Goal: Task Accomplishment & Management: Manage account settings

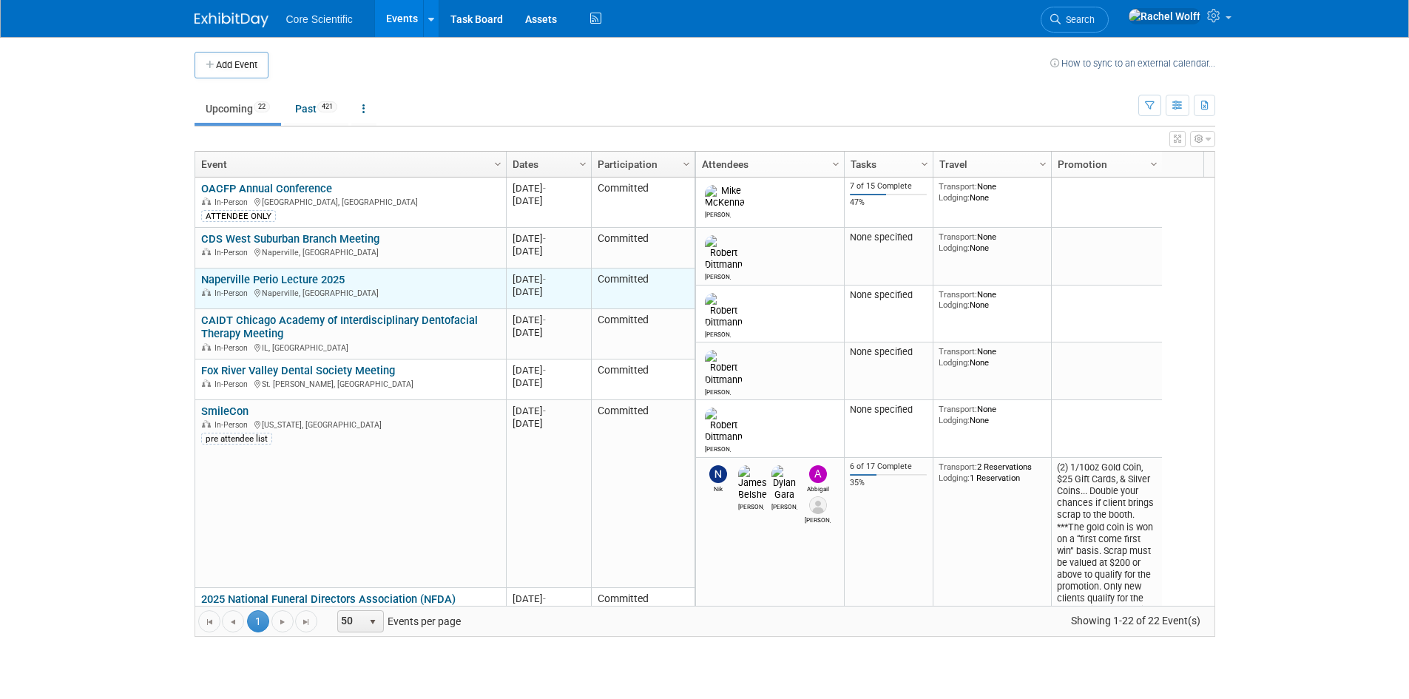
click at [288, 274] on link "Naperville Perio Lecture 2025" at bounding box center [273, 279] width 144 height 13
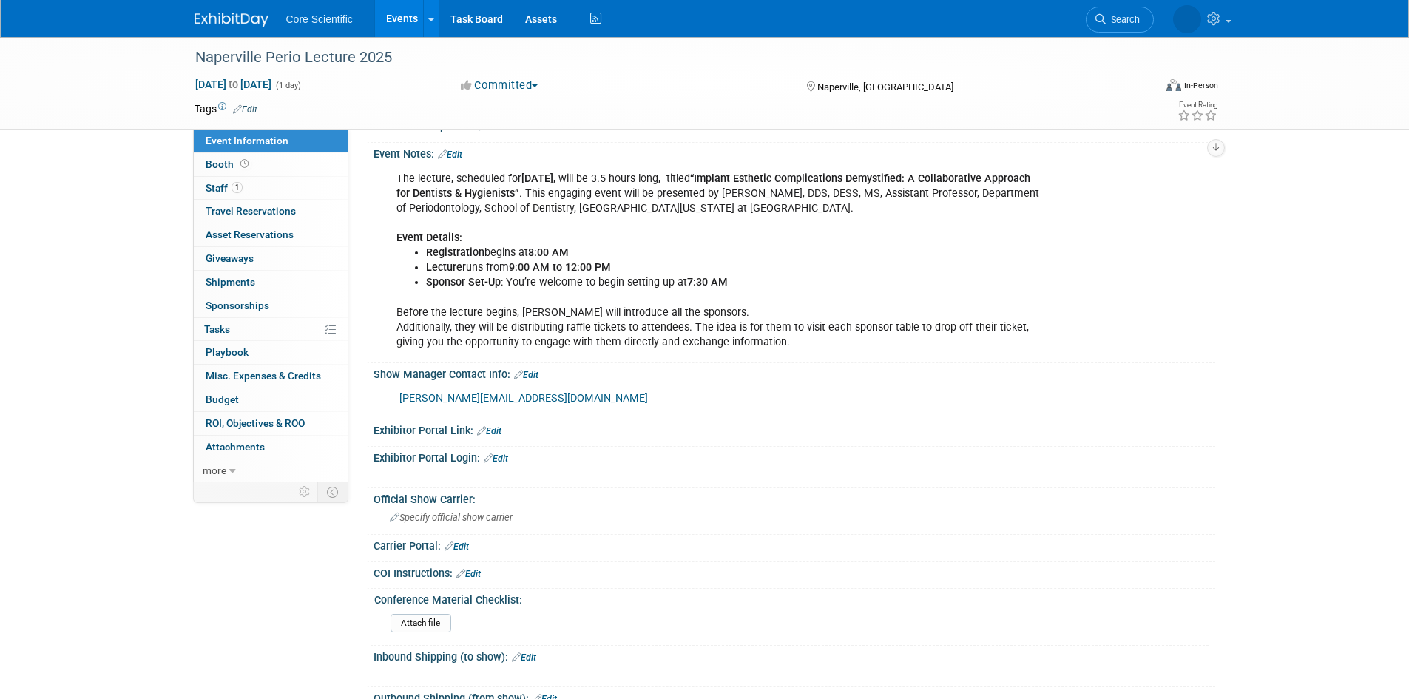
scroll to position [444, 0]
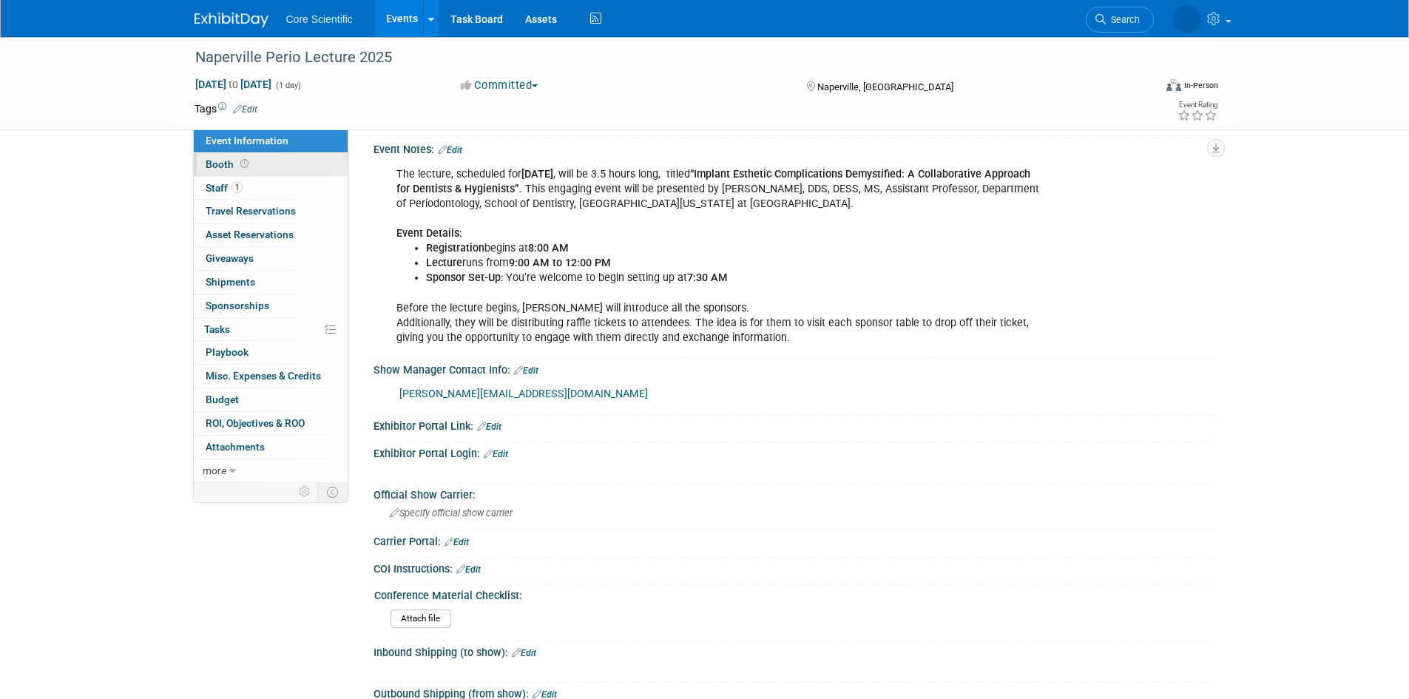
click at [266, 173] on link "Booth" at bounding box center [271, 164] width 154 height 23
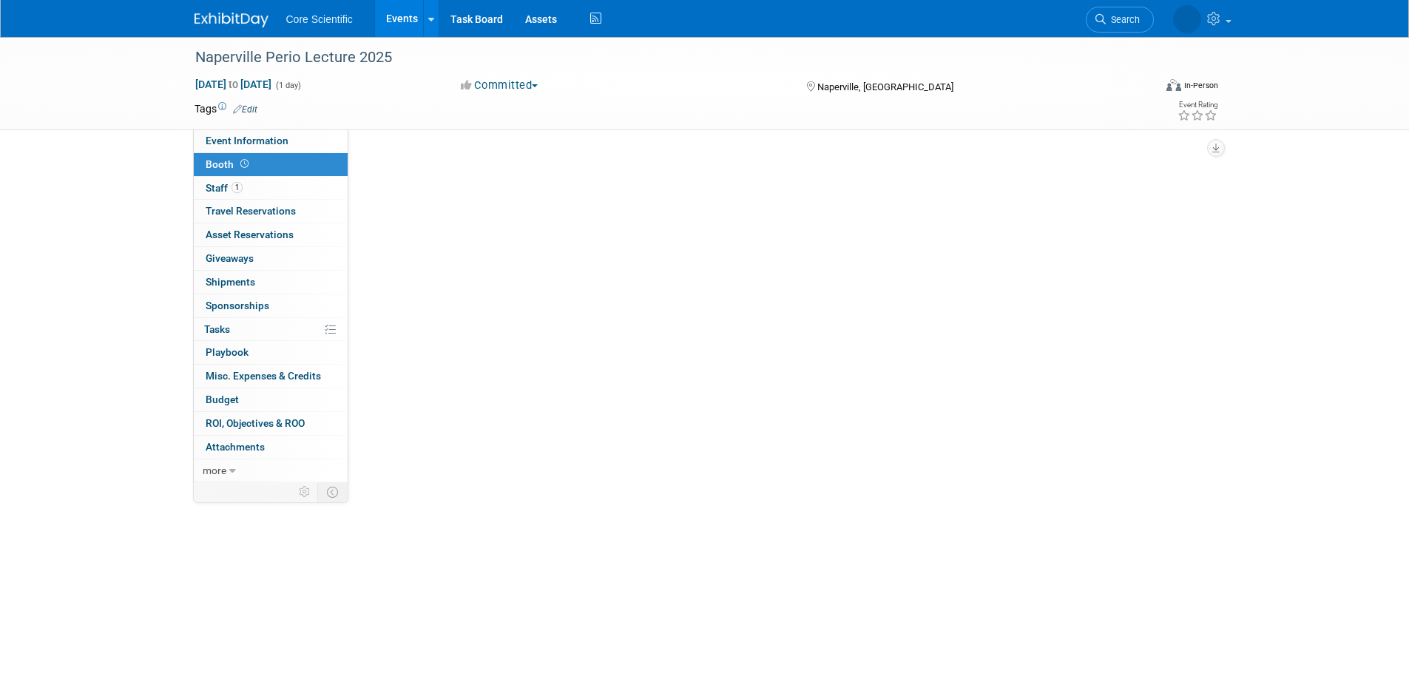
scroll to position [0, 0]
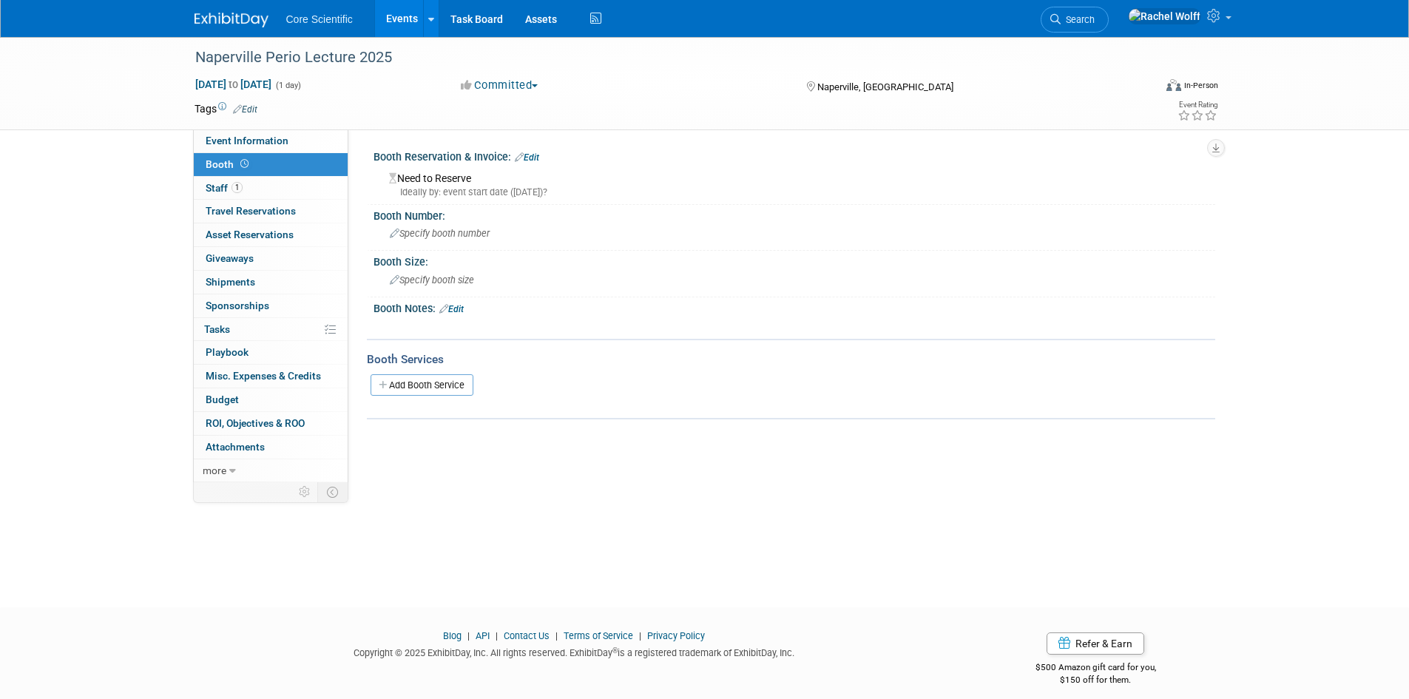
click at [536, 154] on link "Edit" at bounding box center [527, 157] width 24 height 10
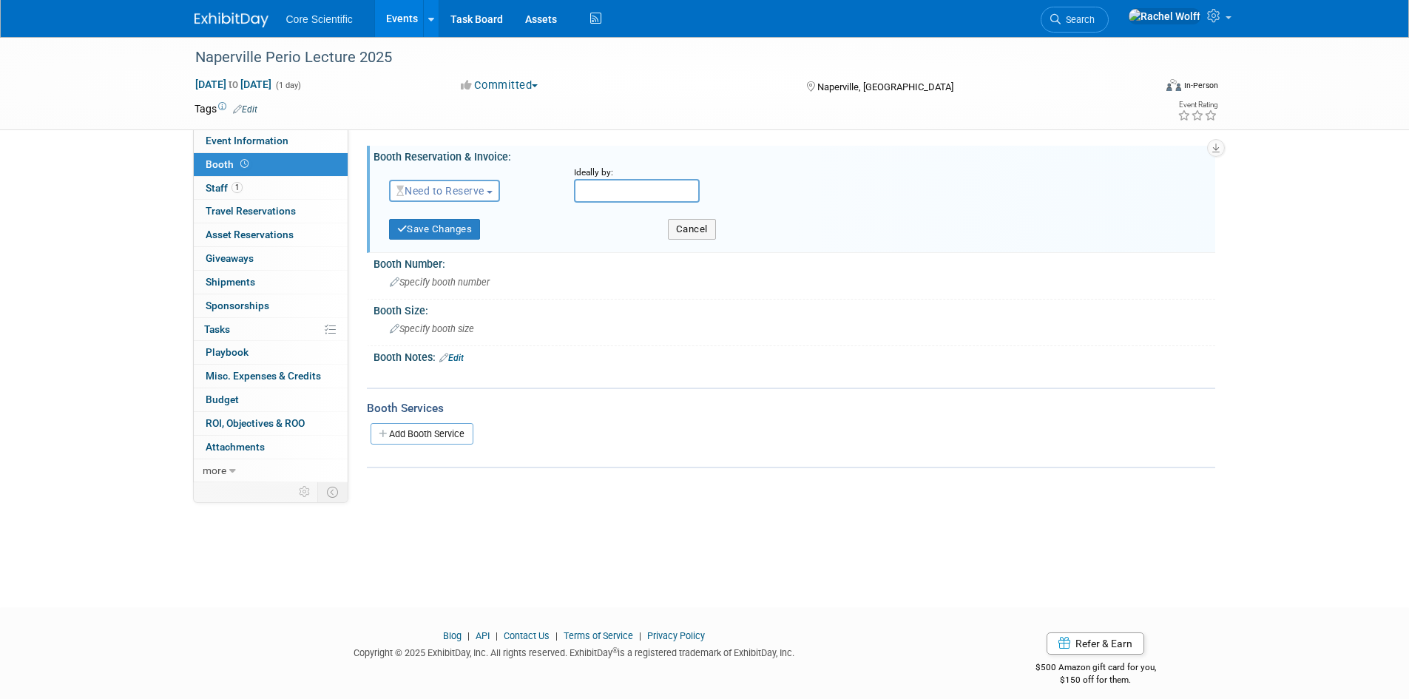
click at [448, 190] on span "Need to Reserve" at bounding box center [440, 191] width 88 height 12
click at [450, 234] on link "Reserved" at bounding box center [469, 236] width 158 height 21
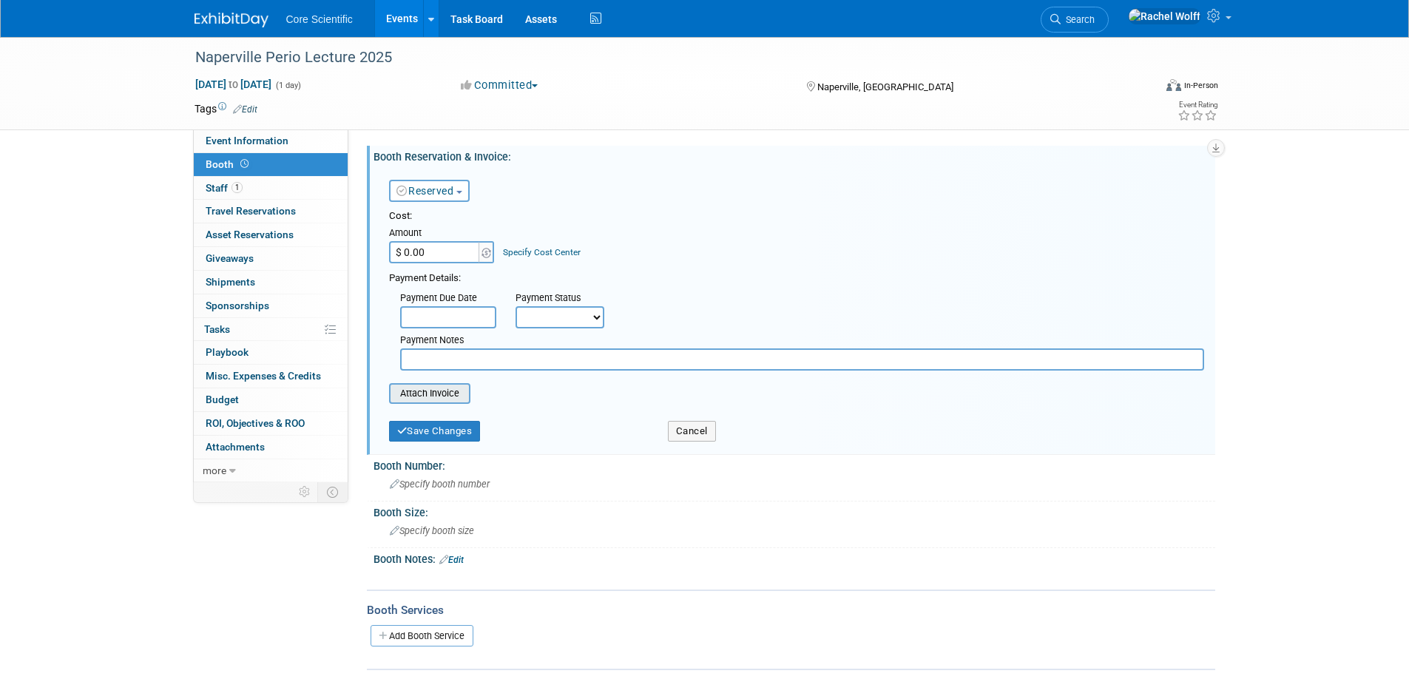
click at [436, 396] on input "file" at bounding box center [381, 394] width 176 height 18
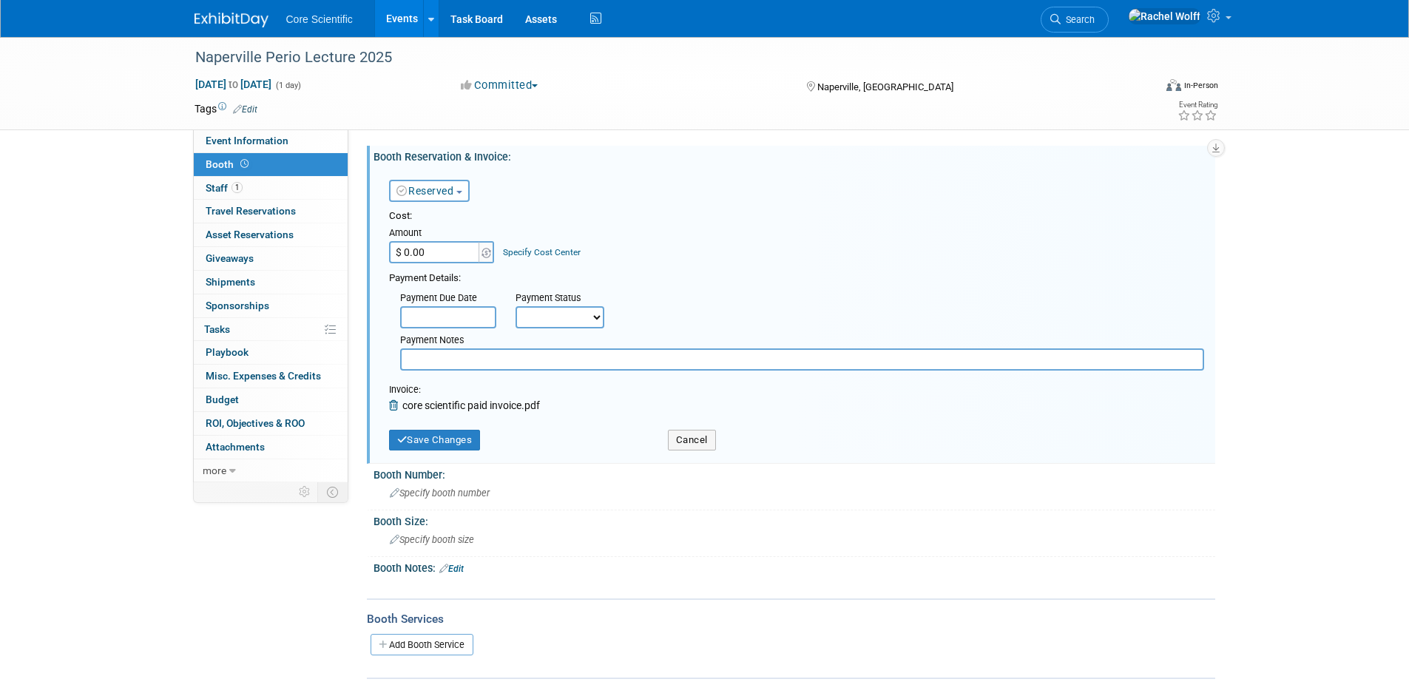
click at [509, 404] on span "core scientific paid invoice.pdf" at bounding box center [471, 405] width 138 height 12
click at [468, 254] on input "$ 0.00" at bounding box center [435, 252] width 92 height 22
click at [597, 322] on select "Not Paid Yet Partially Paid Paid in Full" at bounding box center [560, 317] width 89 height 22
select select "1"
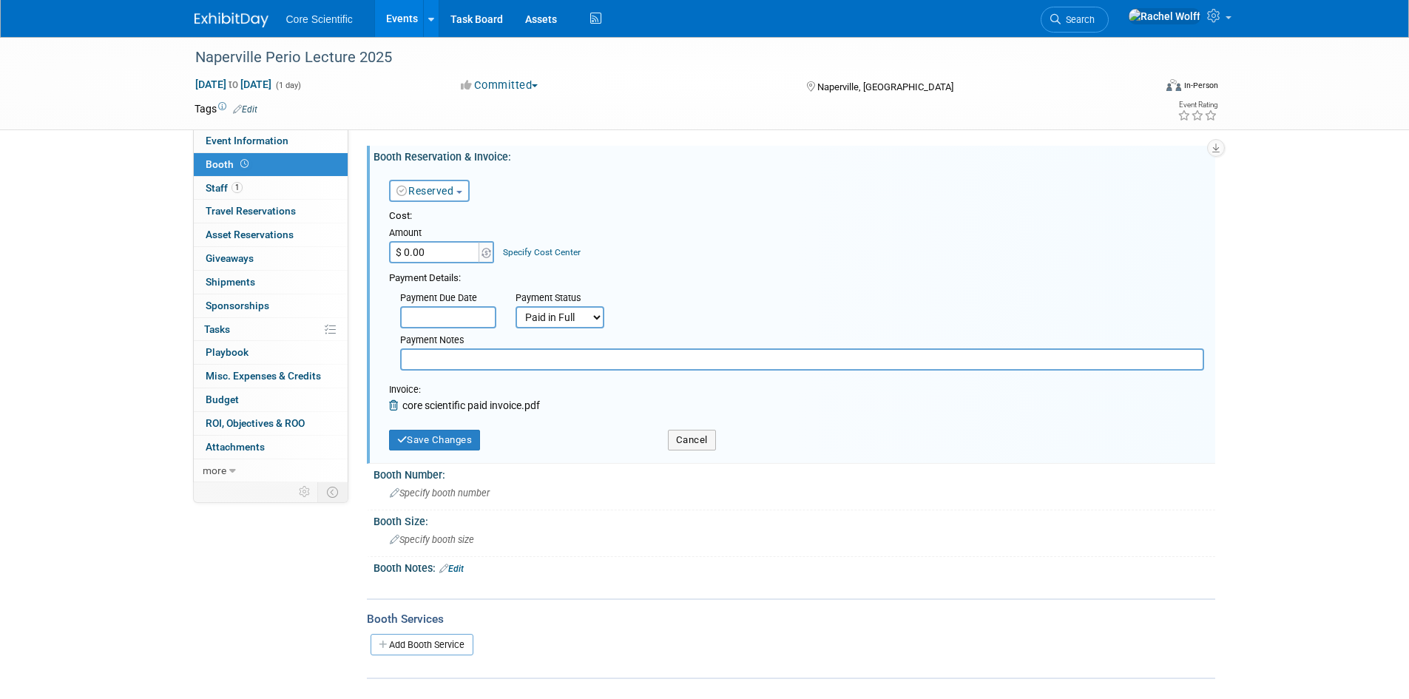
click at [516, 306] on select "Not Paid Yet Partially Paid Paid in Full" at bounding box center [560, 317] width 89 height 22
click at [462, 312] on input "text" at bounding box center [448, 317] width 96 height 22
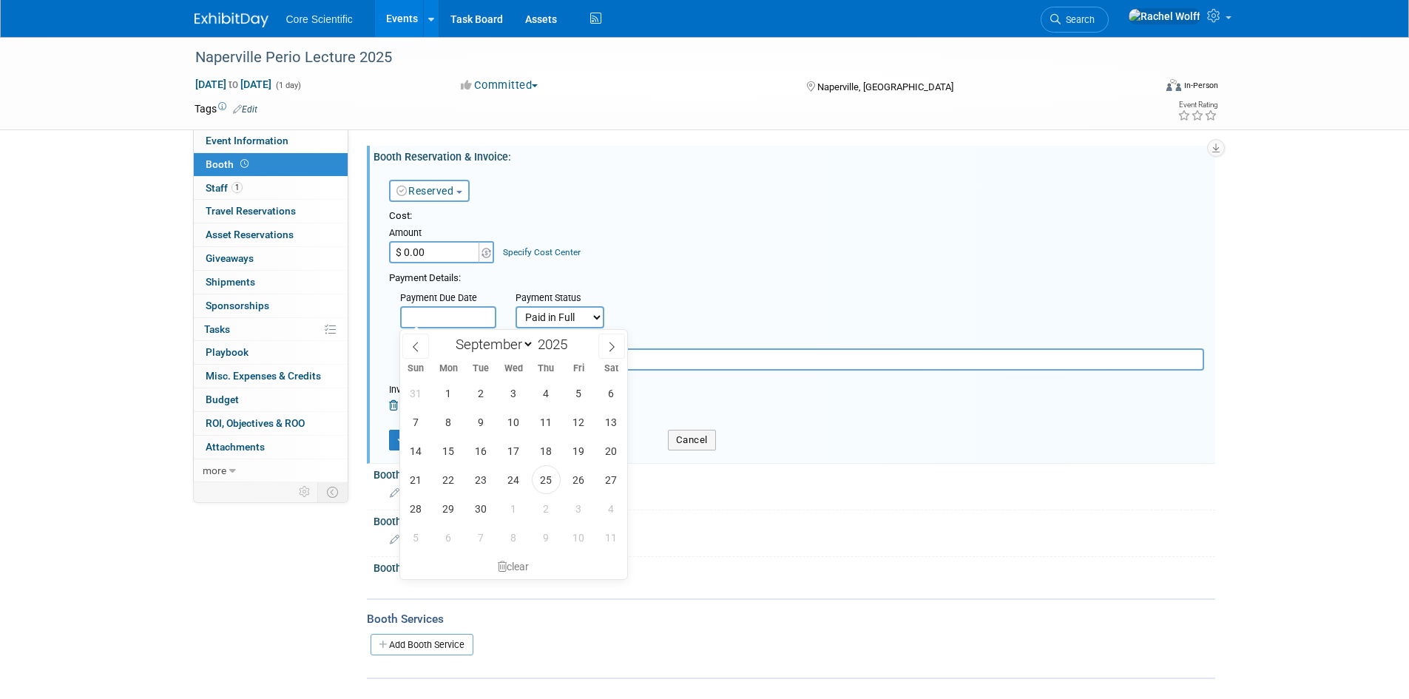
click at [453, 314] on input "text" at bounding box center [448, 317] width 96 height 22
click at [428, 247] on input "$ 0.00" at bounding box center [435, 252] width 92 height 22
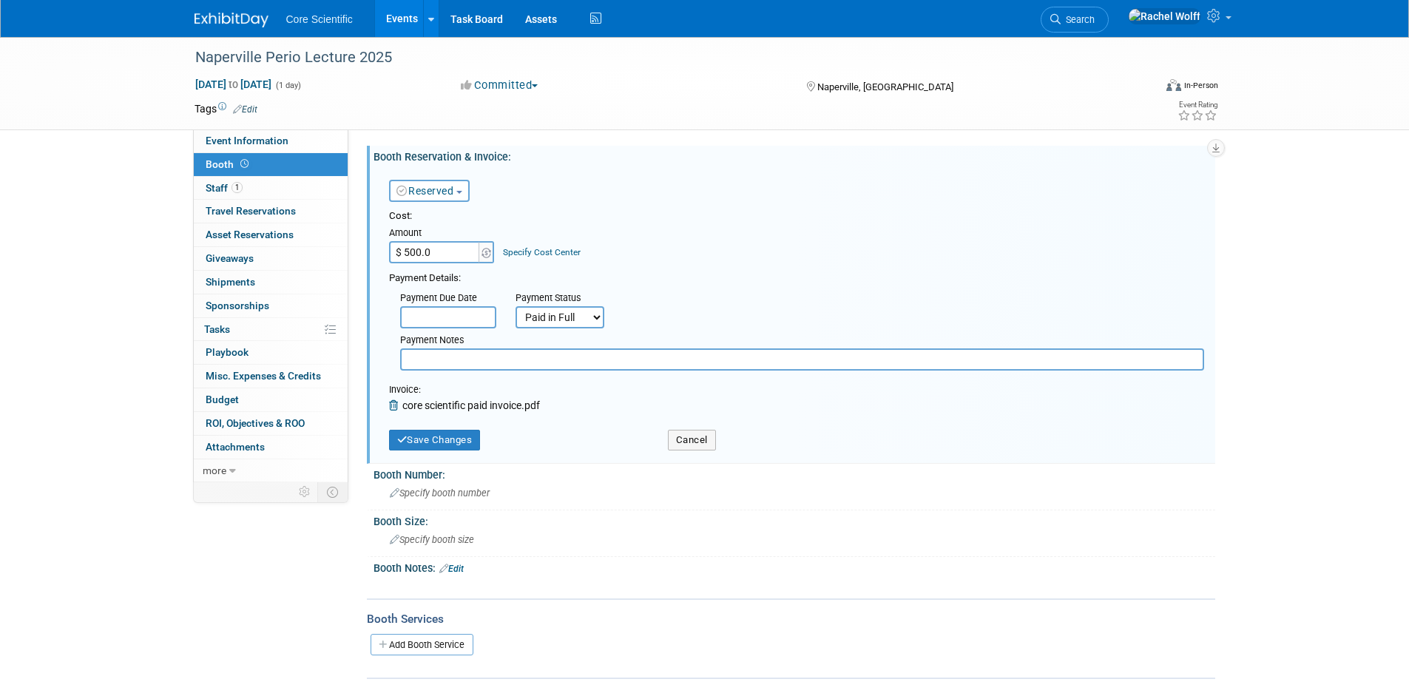
type input "$ 500.00"
click at [789, 328] on div "Payment Due Date Payment Status Not Paid Yet Partially Paid Paid in Full Next P…" at bounding box center [796, 328] width 837 height 85
click at [479, 405] on span "core scientific paid invoice.pdf" at bounding box center [471, 405] width 138 height 12
click at [454, 437] on button "Save Changes" at bounding box center [435, 440] width 92 height 21
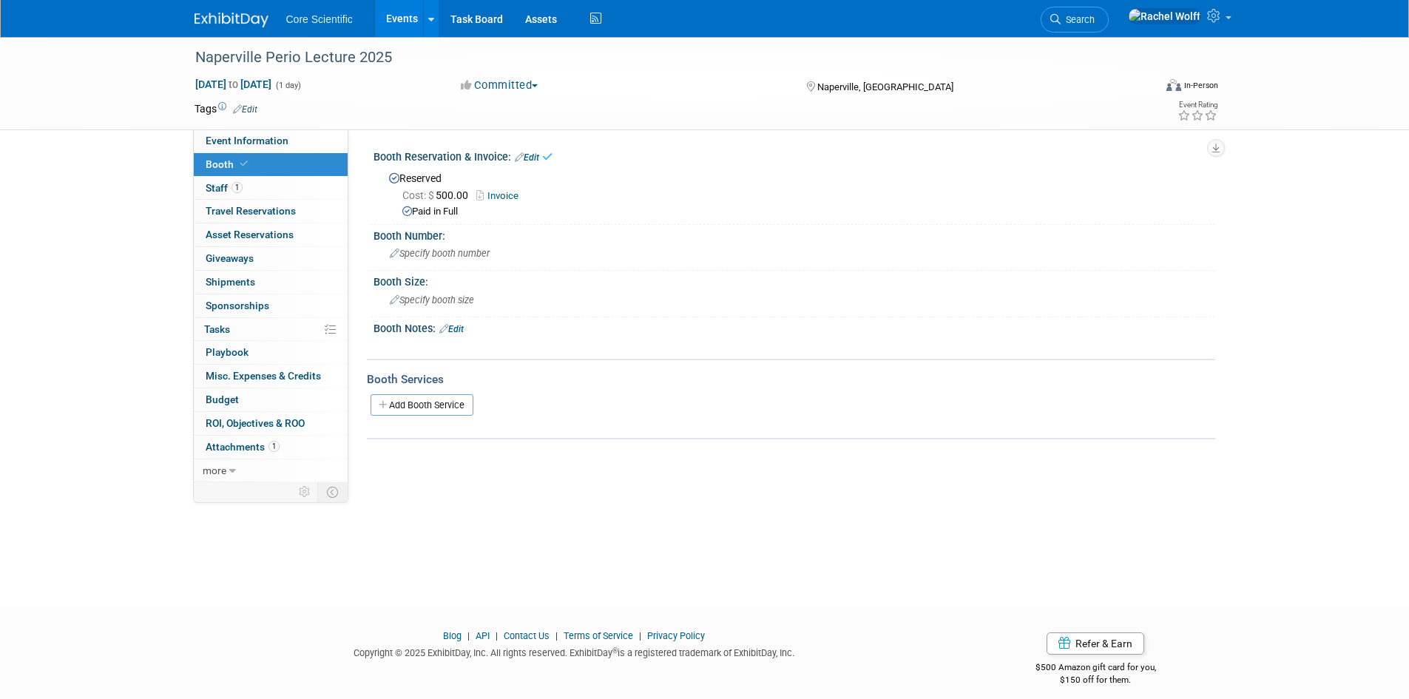
click at [516, 193] on link "Invoice" at bounding box center [501, 195] width 50 height 11
click at [317, 28] on ul "Core Scientific Events Add Event Bulk Upload Events Shareable Event Boards Rece…" at bounding box center [445, 18] width 319 height 37
click at [195, 24] on img at bounding box center [232, 20] width 74 height 15
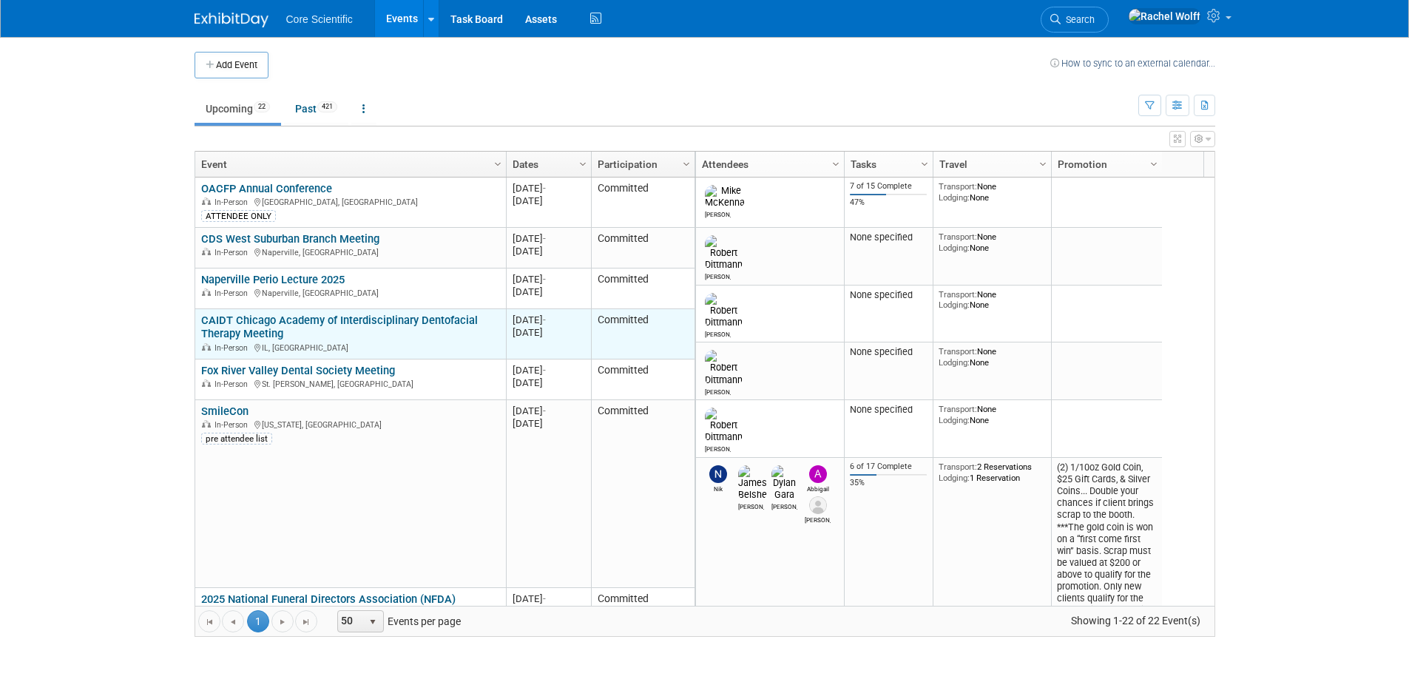
click at [328, 323] on link "CAIDT Chicago Academy of Interdisciplinary Dentofacial Therapy Meeting" at bounding box center [339, 327] width 277 height 27
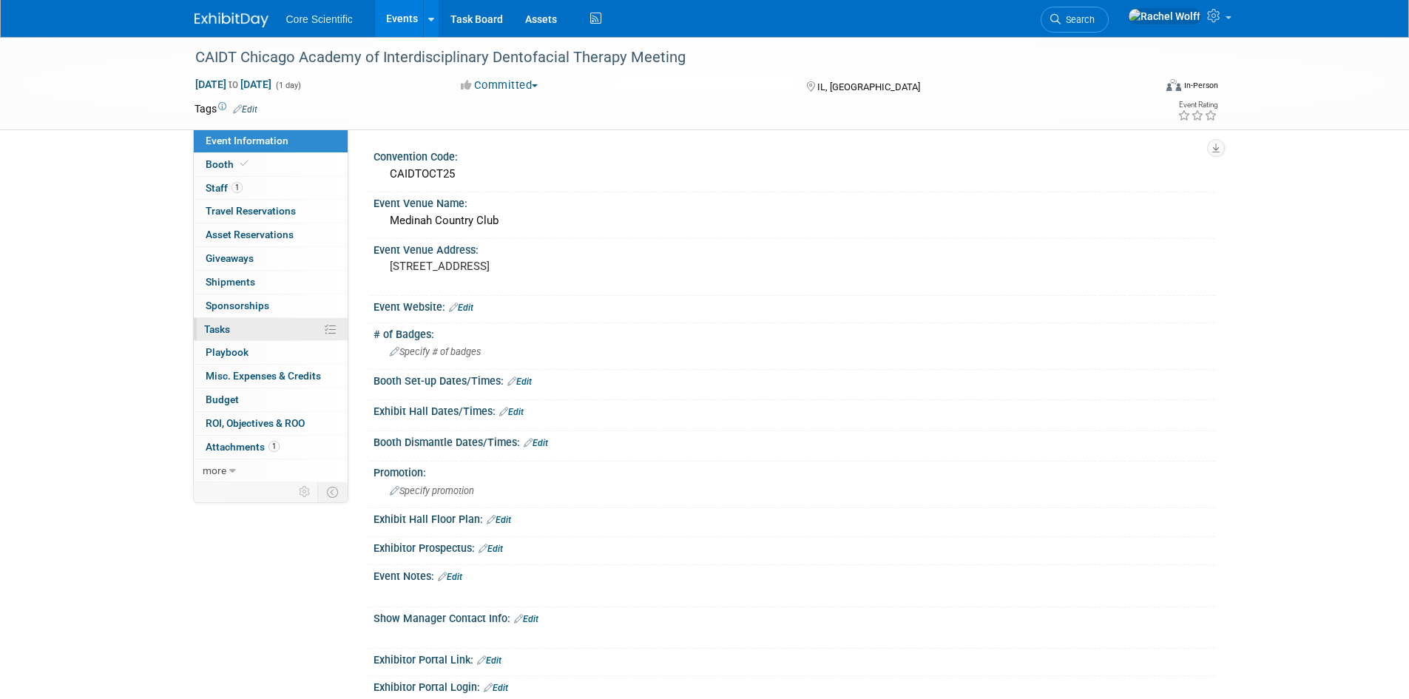
click at [282, 329] on link "0% Tasks 0%" at bounding box center [271, 329] width 154 height 23
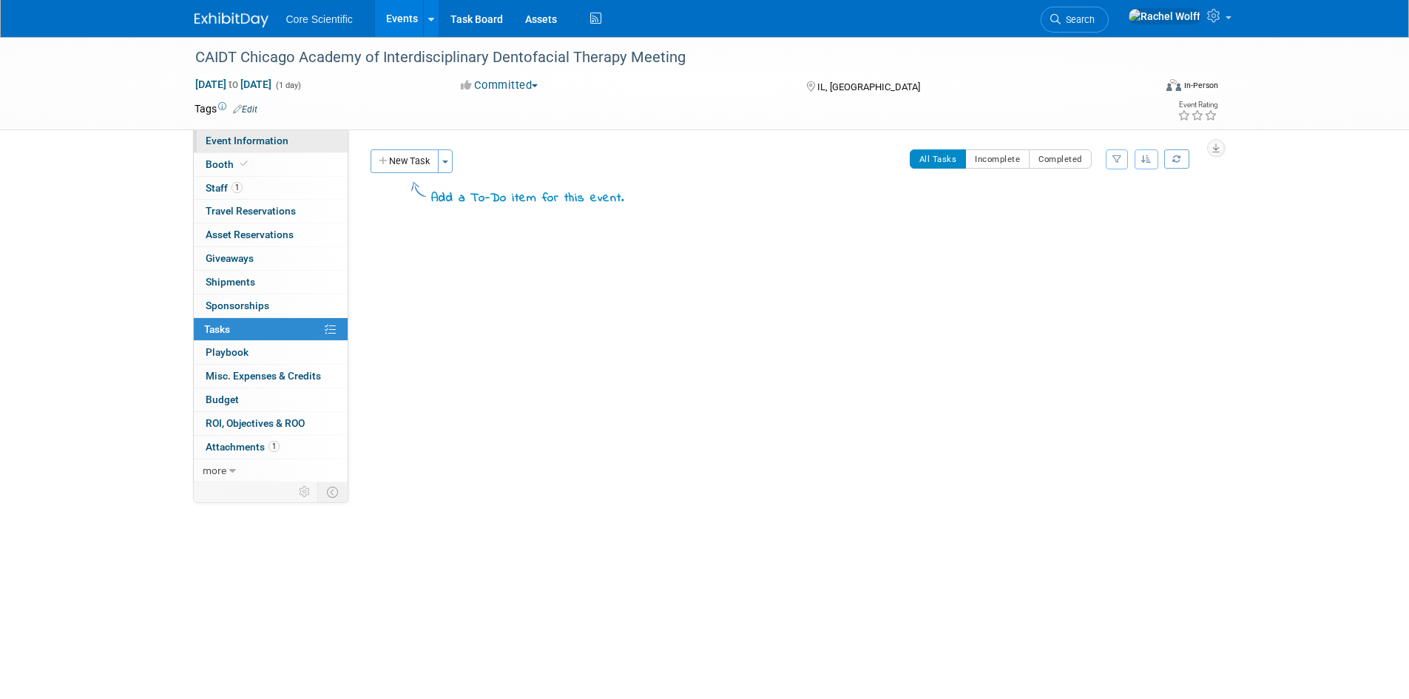
click at [307, 149] on link "Event Information" at bounding box center [271, 140] width 154 height 23
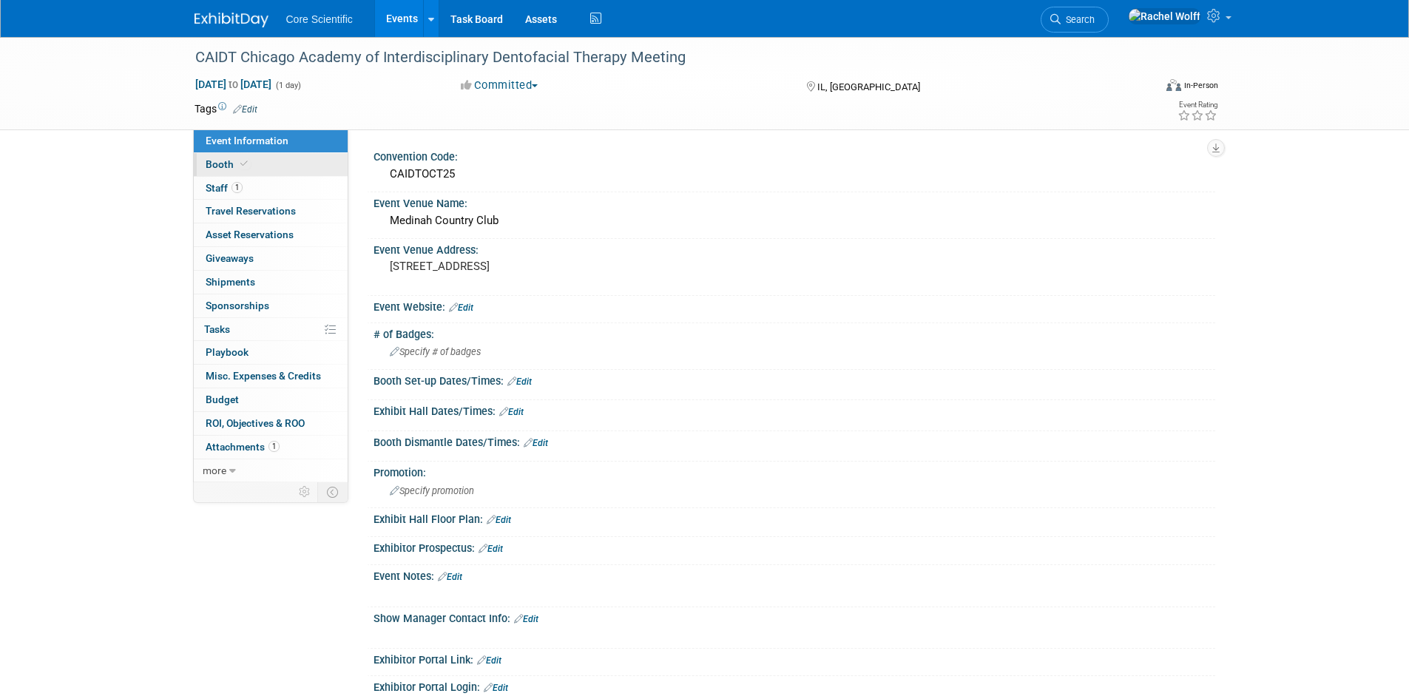
click at [294, 168] on link "Booth" at bounding box center [271, 164] width 154 height 23
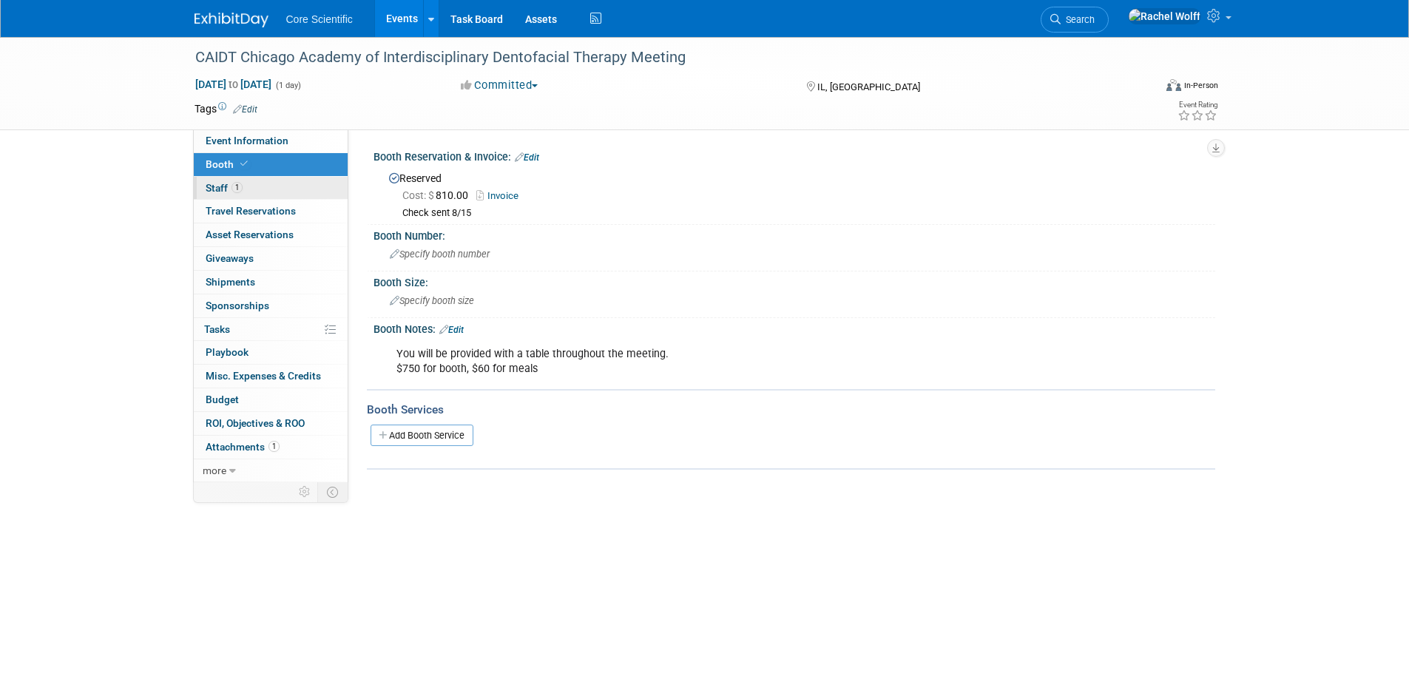
click at [290, 190] on link "1 Staff 1" at bounding box center [271, 188] width 154 height 23
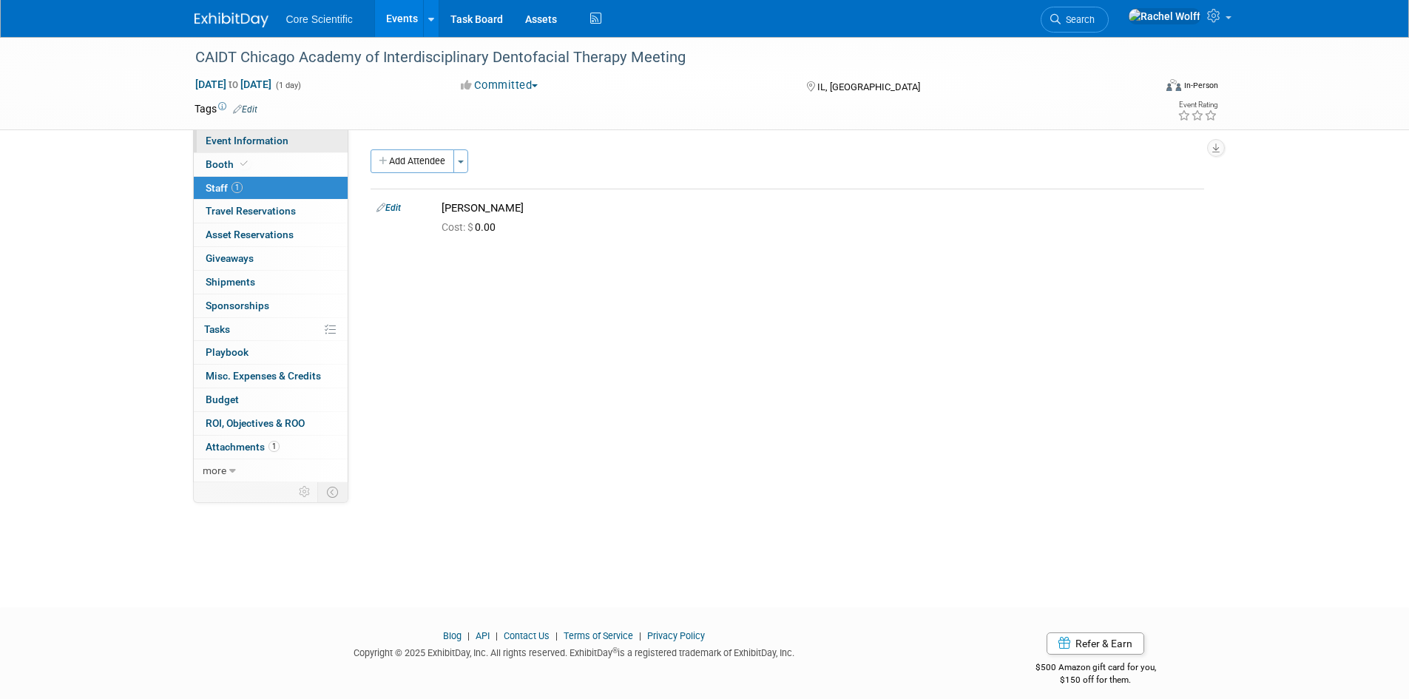
click at [288, 141] on link "Event Information" at bounding box center [271, 140] width 154 height 23
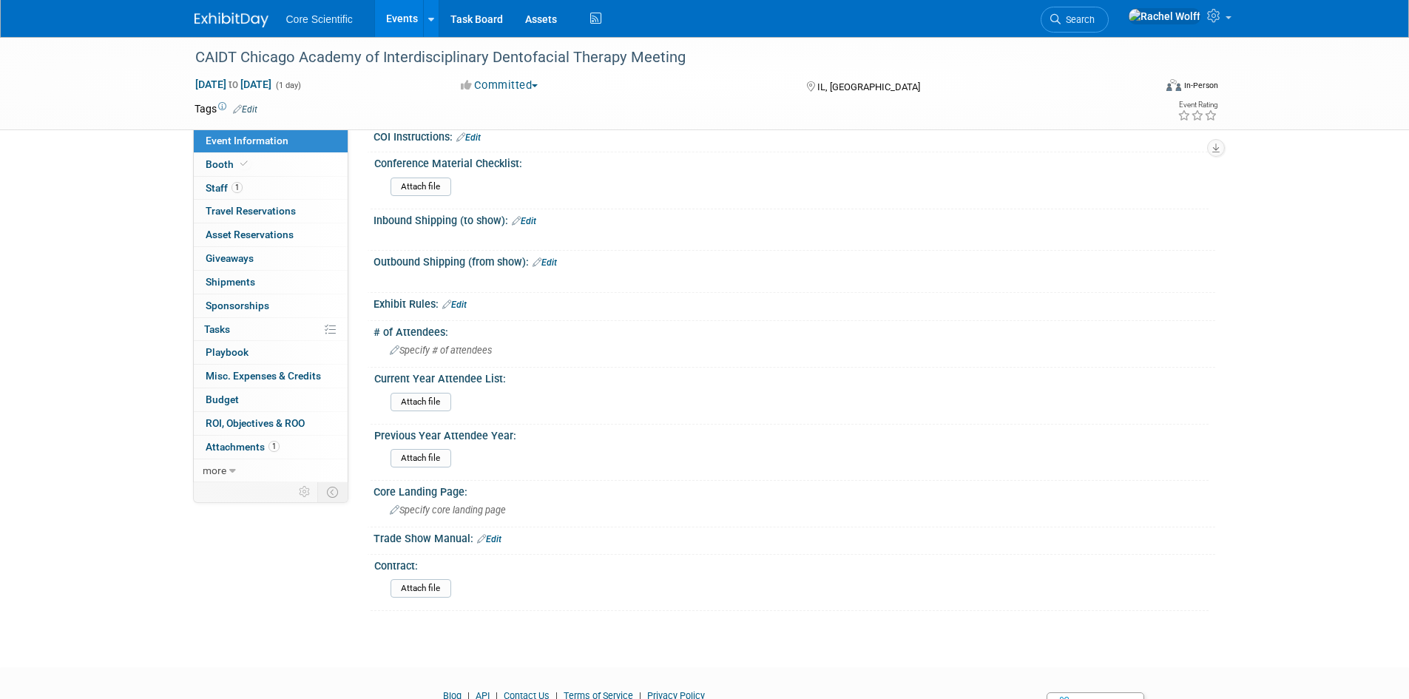
scroll to position [370, 0]
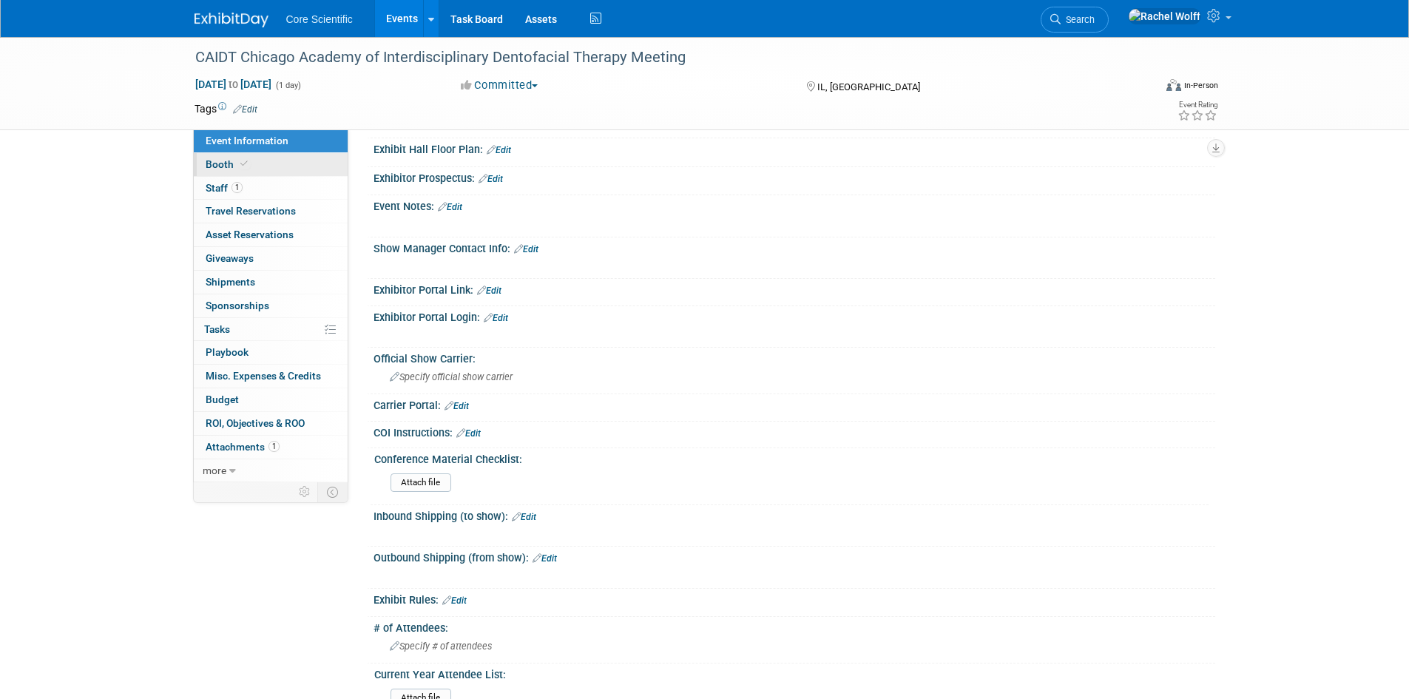
click at [243, 153] on link "Booth" at bounding box center [271, 164] width 154 height 23
